Goal: Transaction & Acquisition: Purchase product/service

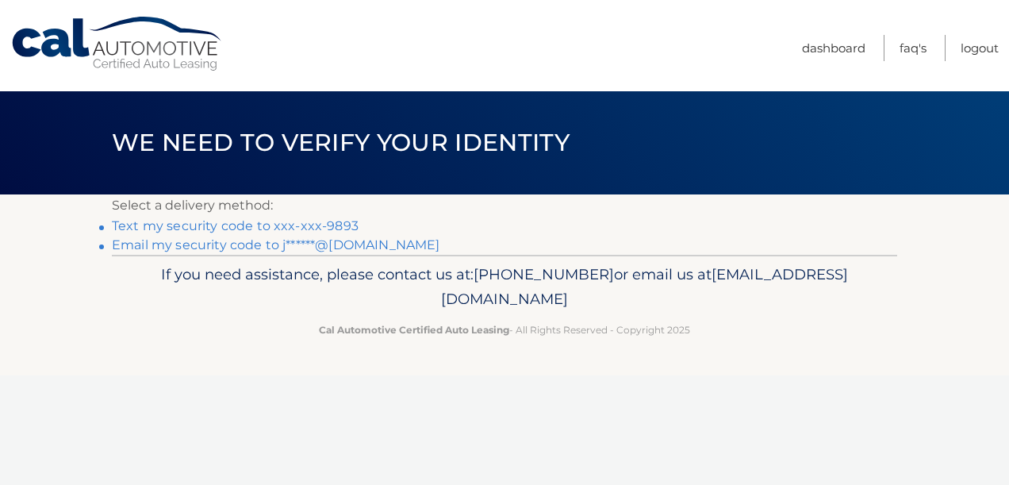
click at [333, 225] on link "Text my security code to xxx-xxx-9893" at bounding box center [235, 225] width 247 height 15
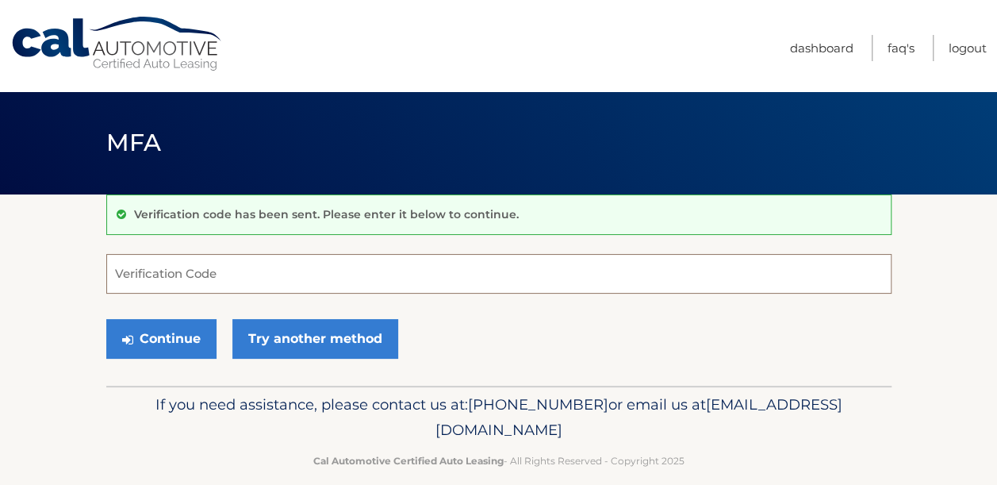
click at [300, 267] on input "Verification Code" at bounding box center [498, 274] width 785 height 40
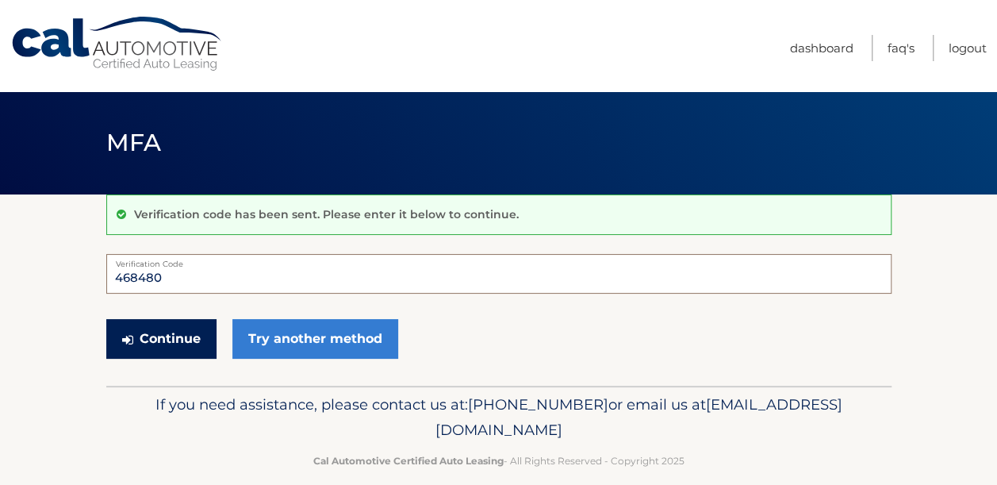
type input "468480"
click at [161, 336] on button "Continue" at bounding box center [161, 339] width 110 height 40
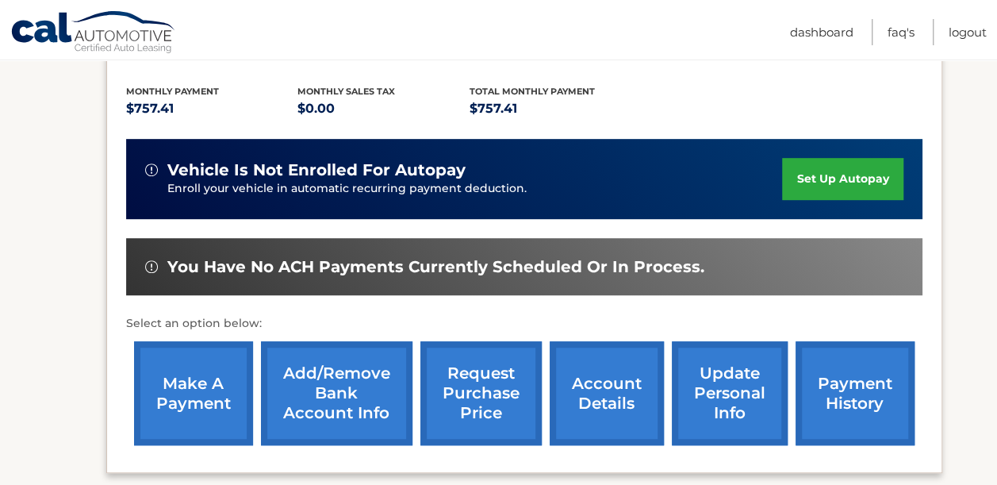
scroll to position [346, 0]
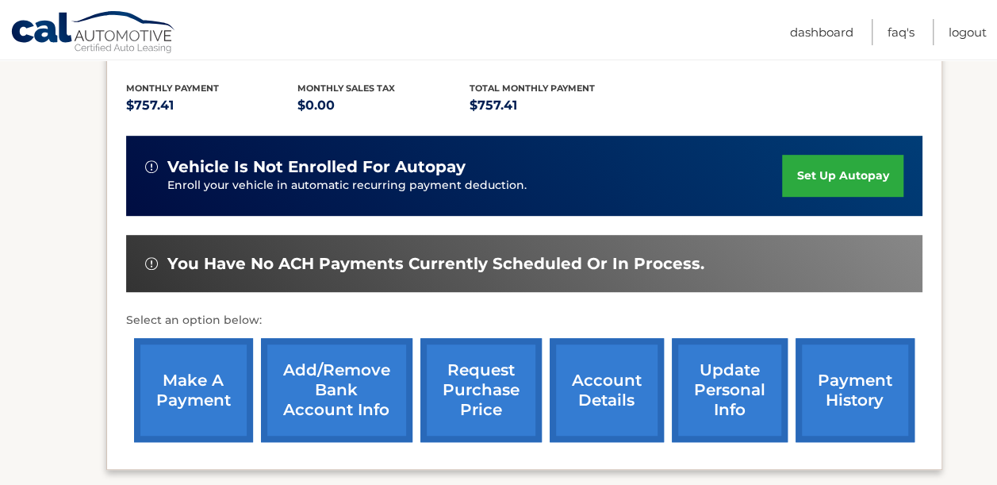
click at [185, 358] on link "make a payment" at bounding box center [193, 390] width 119 height 104
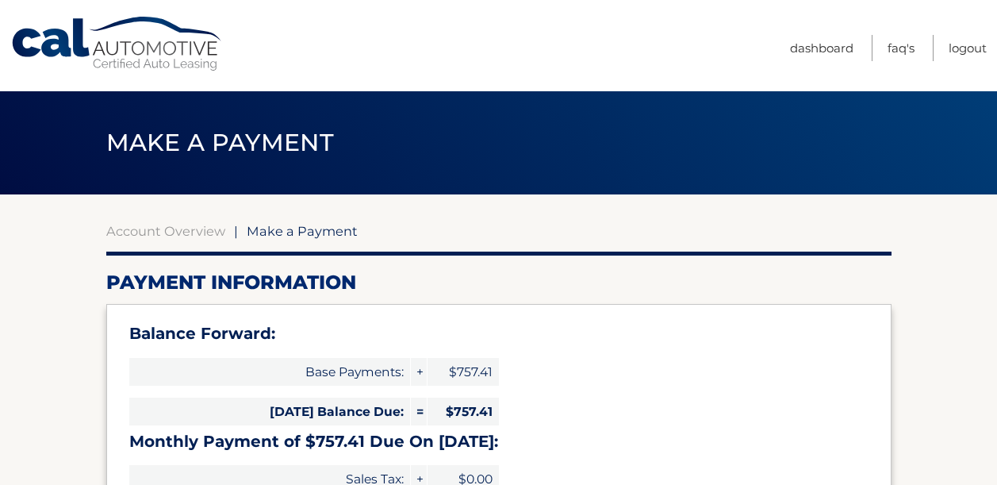
select select "ZGNlNTE0Y2UtOWYxNy00OGMyLTljNzMtYTRkZDE1MWNiODBj"
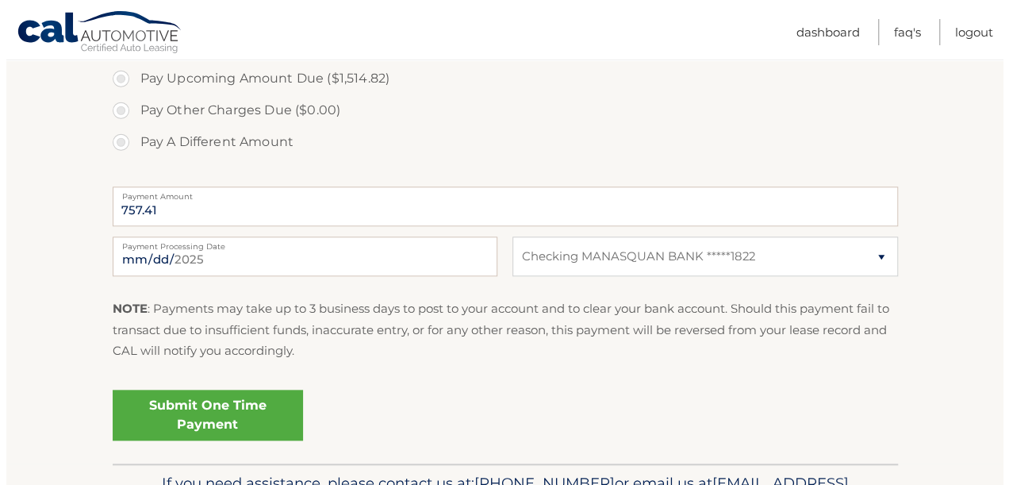
scroll to position [649, 0]
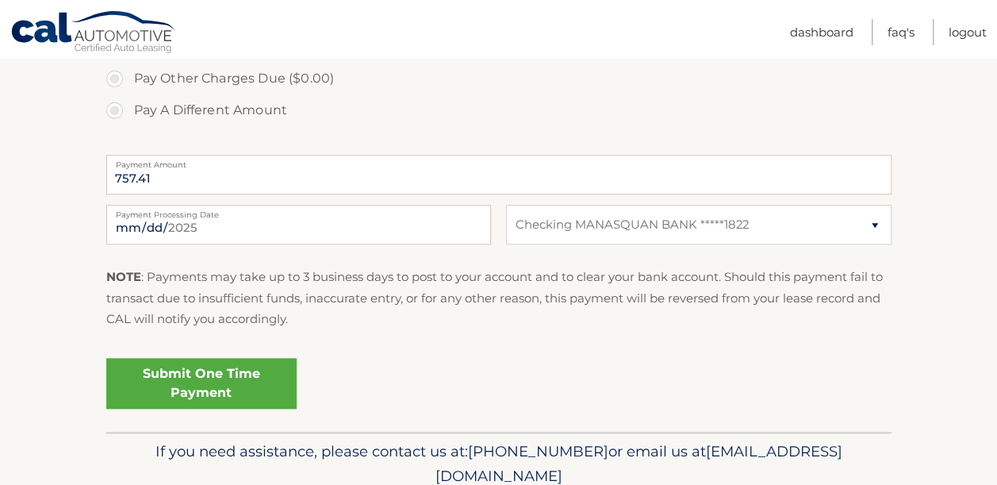
click at [190, 368] on link "Submit One Time Payment" at bounding box center [201, 383] width 190 height 51
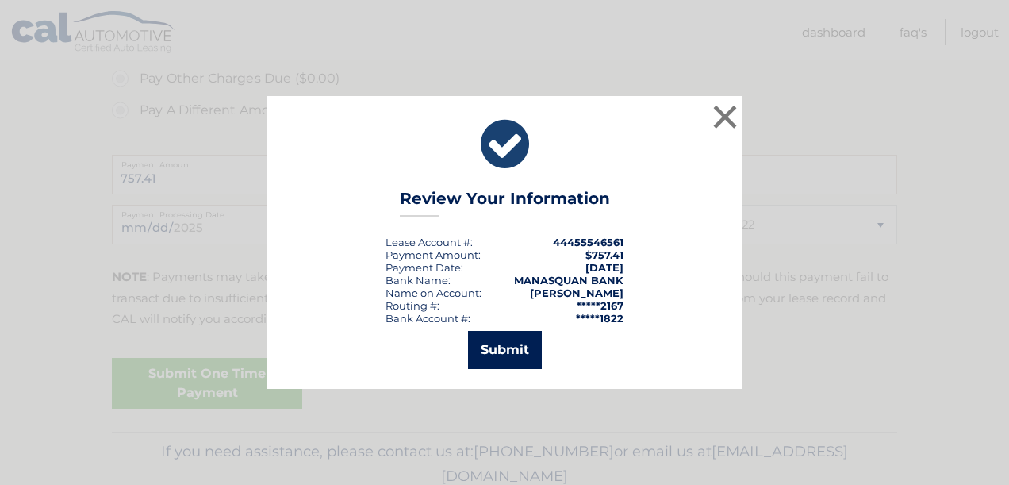
click at [511, 349] on button "Submit" at bounding box center [505, 350] width 74 height 38
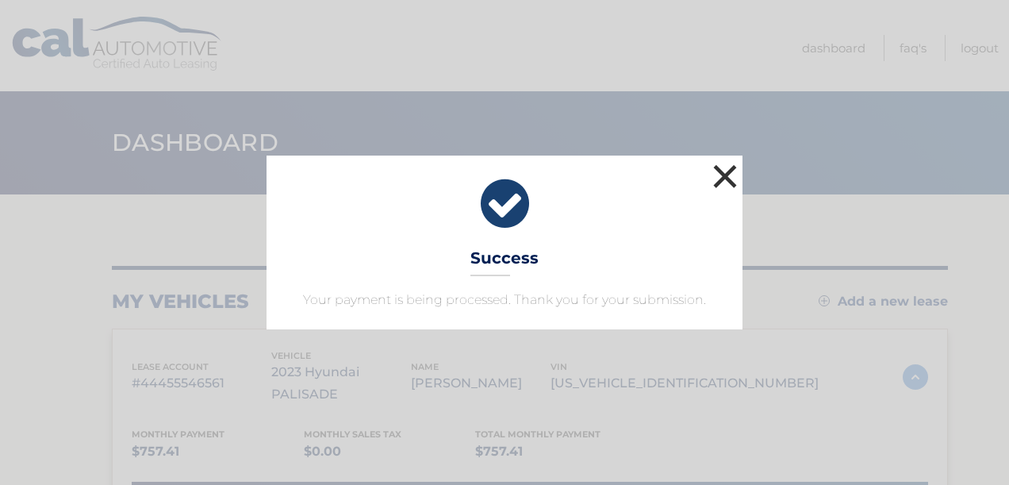
click at [725, 178] on button "×" at bounding box center [725, 176] width 32 height 32
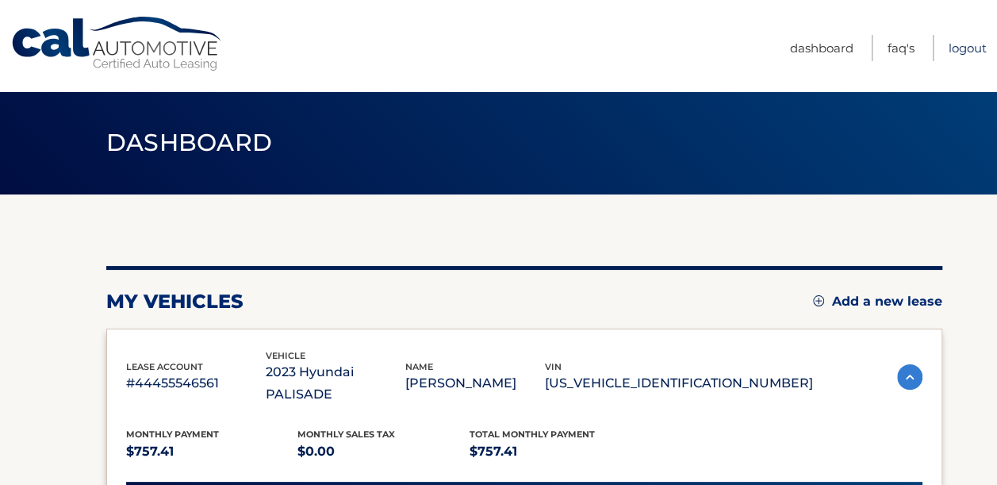
click at [967, 48] on link "Logout" at bounding box center [968, 48] width 38 height 26
